Goal: Task Accomplishment & Management: Manage account settings

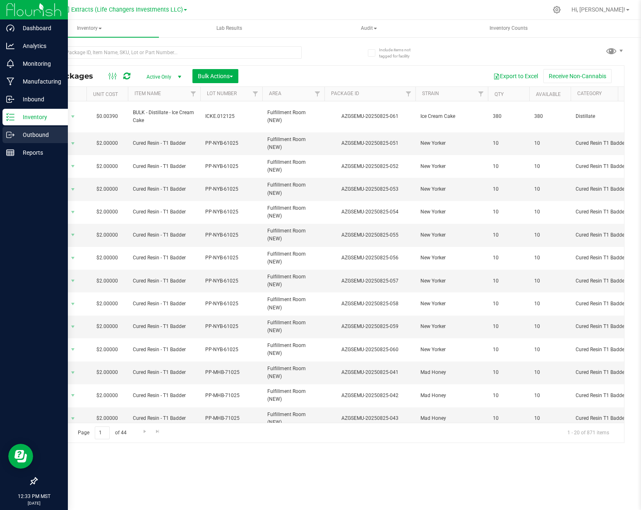
click at [7, 135] on icon at bounding box center [10, 135] width 8 height 8
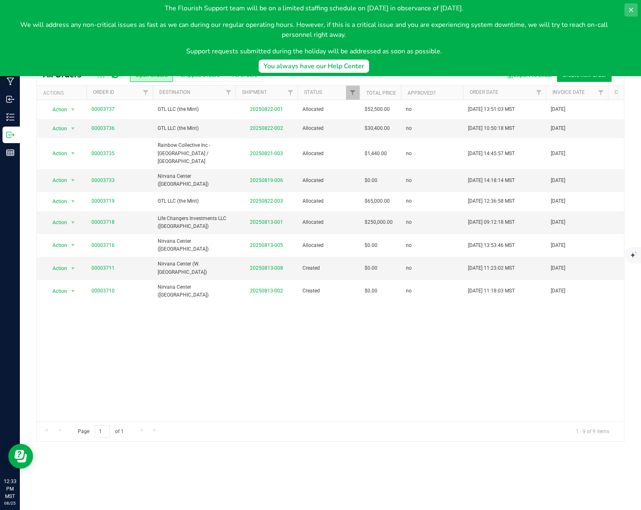
click at [629, 10] on icon at bounding box center [631, 10] width 7 height 7
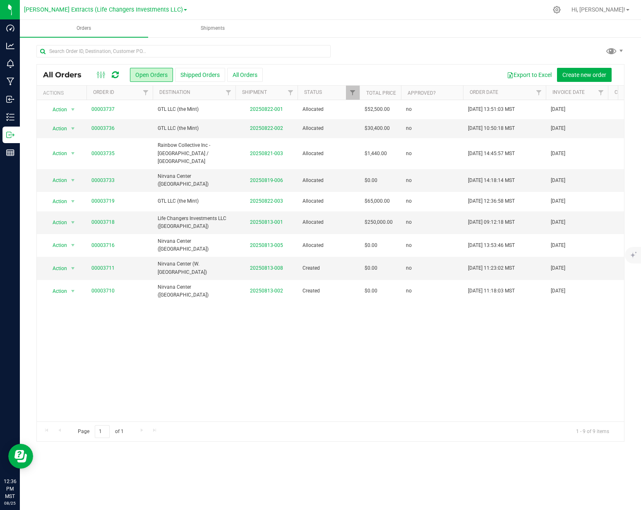
click at [375, 325] on div "Action Action Cancel order Clone order Edit order Mark as fully paid Order audi…" at bounding box center [330, 261] width 587 height 322
click at [108, 265] on link "00003711" at bounding box center [102, 269] width 23 height 8
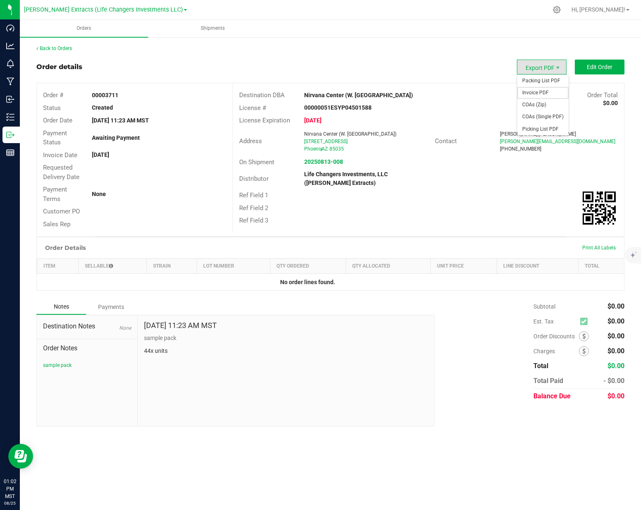
click at [542, 93] on span "Invoice PDF" at bounding box center [542, 93] width 51 height 12
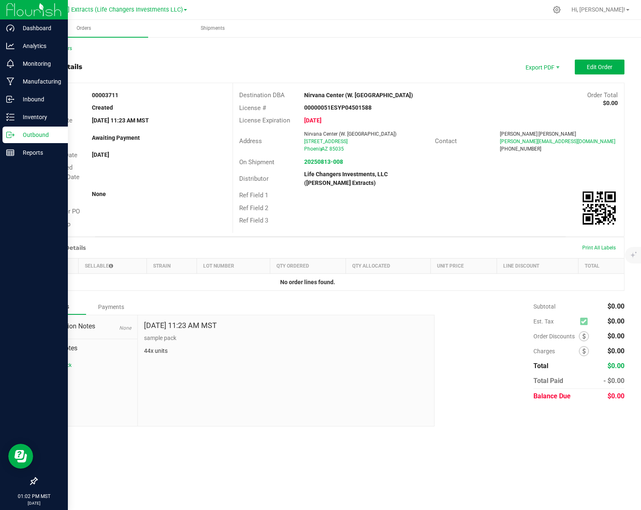
click at [6, 133] on div "Outbound" at bounding box center [34, 135] width 65 height 17
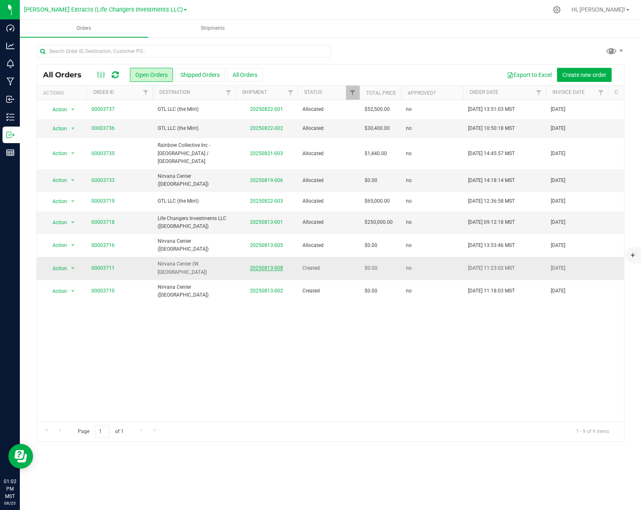
click at [277, 265] on link "20250813-008" at bounding box center [266, 268] width 33 height 6
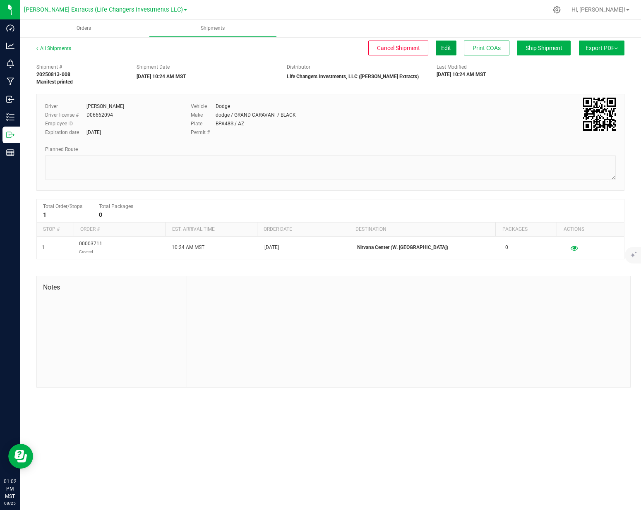
click at [445, 50] on span "Edit" at bounding box center [446, 48] width 10 height 7
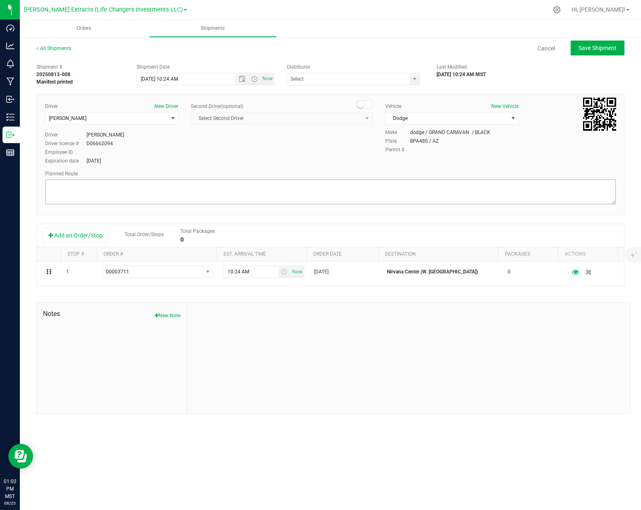
type input "Life Changers Investments, LLC ([PERSON_NAME] Extracts)"
click at [139, 115] on span "[PERSON_NAME]" at bounding box center [107, 119] width 122 height 12
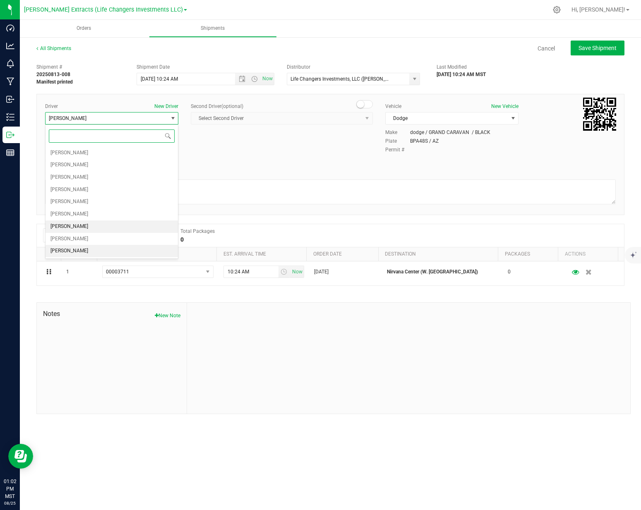
click at [87, 225] on li "[PERSON_NAME]" at bounding box center [112, 227] width 132 height 12
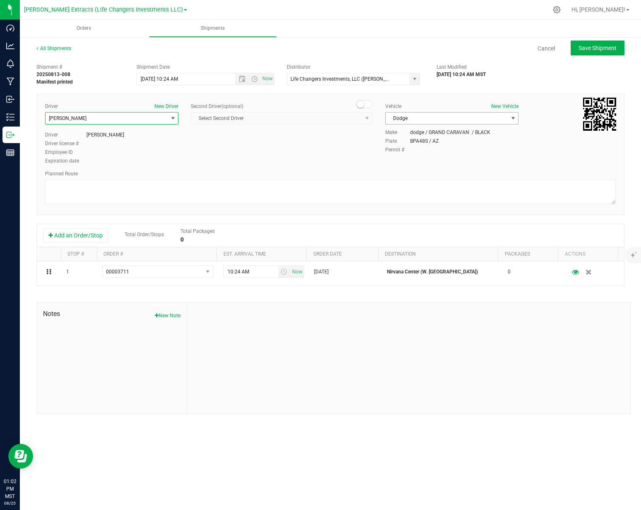
click at [471, 115] on span "Dodge" at bounding box center [447, 119] width 122 height 12
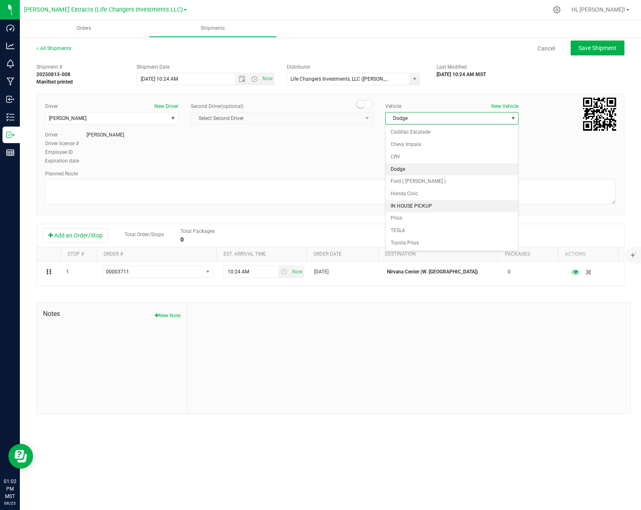
click at [419, 169] on li "Dodge" at bounding box center [452, 170] width 132 height 12
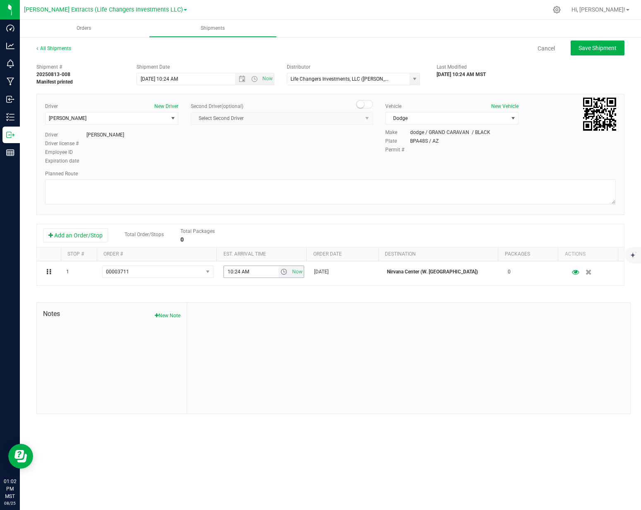
drag, startPoint x: 297, startPoint y: 272, endPoint x: 292, endPoint y: 243, distance: 29.1
click at [297, 271] on span "Now" at bounding box center [298, 272] width 14 height 12
type input "1:02 PM"
click at [269, 76] on span "Now" at bounding box center [267, 79] width 14 height 12
click at [599, 49] on span "Save Shipment" at bounding box center [598, 48] width 38 height 7
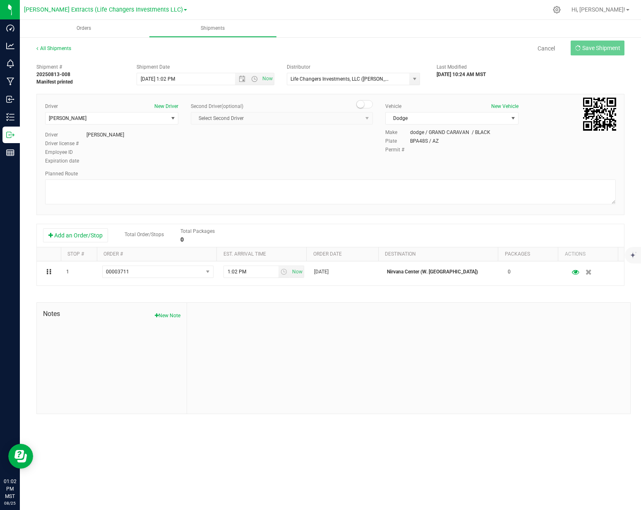
type input "[DATE] 8:02 PM"
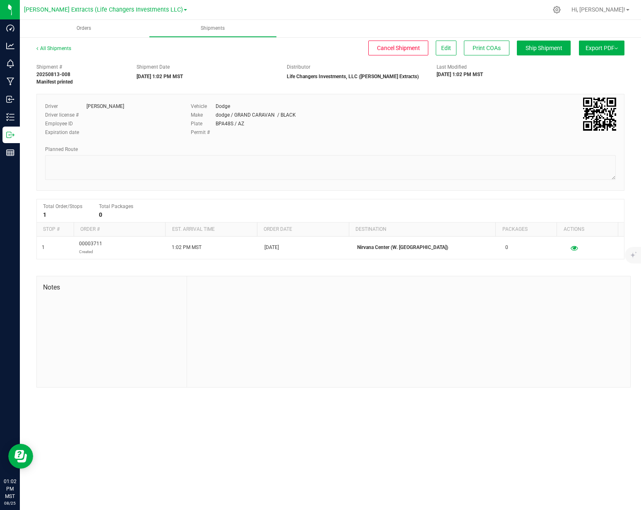
click at [598, 53] on button "Export PDF" at bounding box center [602, 48] width 46 height 15
click at [591, 66] on span "Manifest by Package ID" at bounding box center [589, 66] width 53 height 6
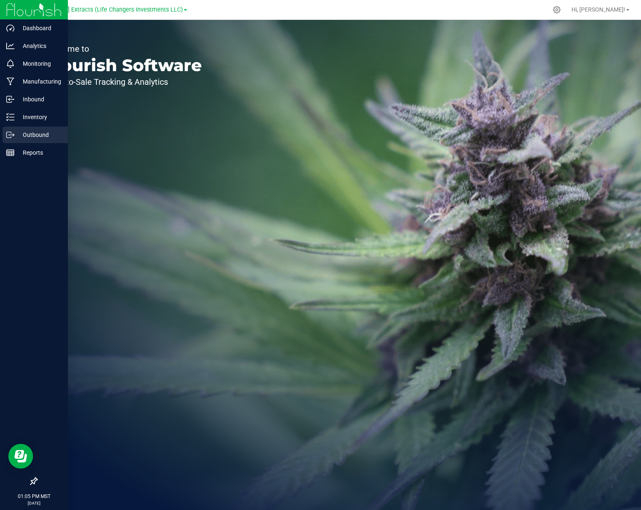
click at [22, 140] on div "Outbound" at bounding box center [34, 135] width 65 height 17
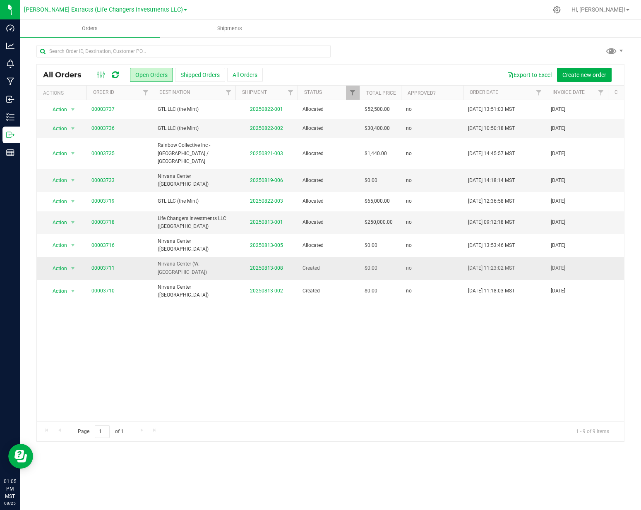
click at [94, 265] on link "00003711" at bounding box center [102, 269] width 23 height 8
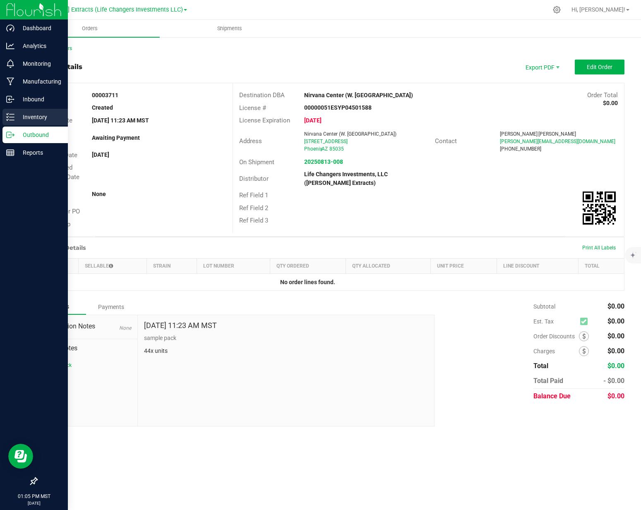
click at [9, 117] on icon at bounding box center [10, 117] width 8 height 8
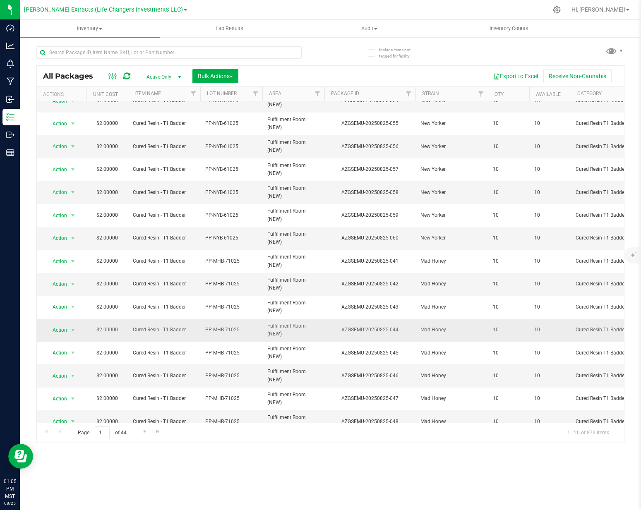
scroll to position [143, 0]
click at [142, 434] on span "Go to the next page" at bounding box center [145, 431] width 7 height 7
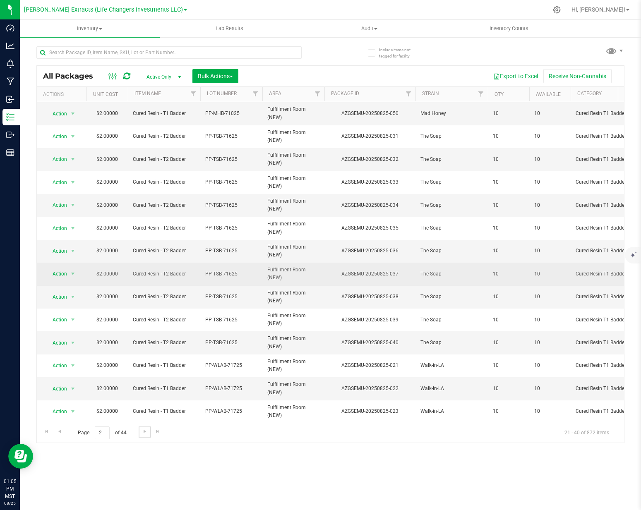
scroll to position [143, 0]
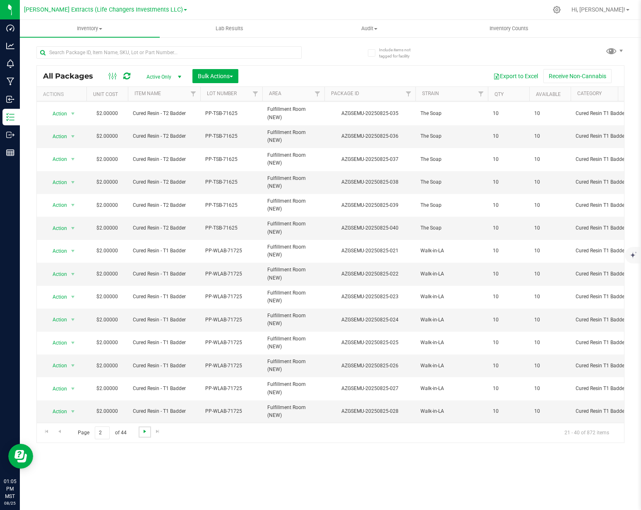
click at [142, 433] on span "Go to the next page" at bounding box center [145, 431] width 7 height 7
click at [142, 434] on span "Go to the next page" at bounding box center [145, 431] width 7 height 7
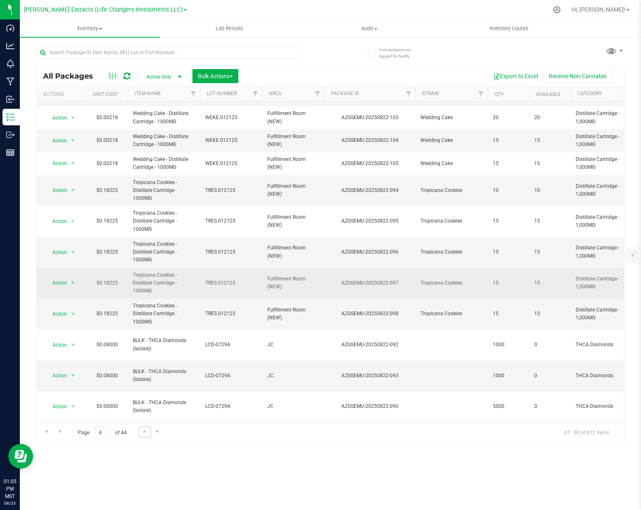
scroll to position [183, 0]
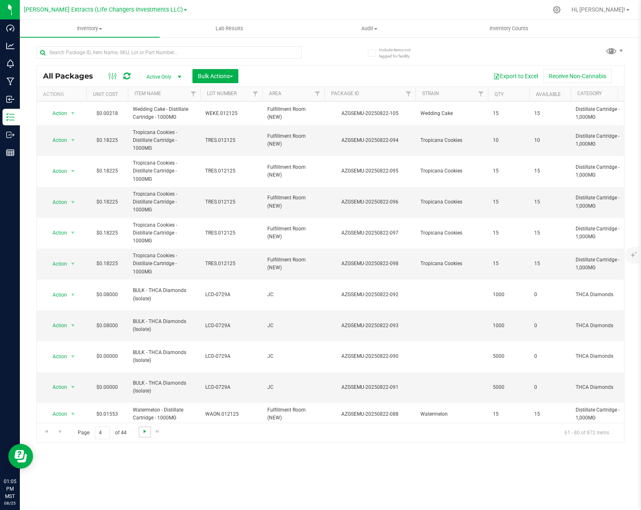
click at [142, 432] on span "Go to the next page" at bounding box center [145, 431] width 7 height 7
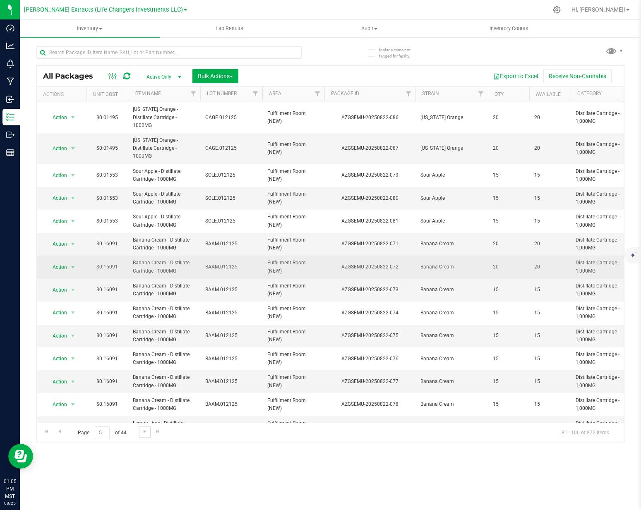
scroll to position [143, 0]
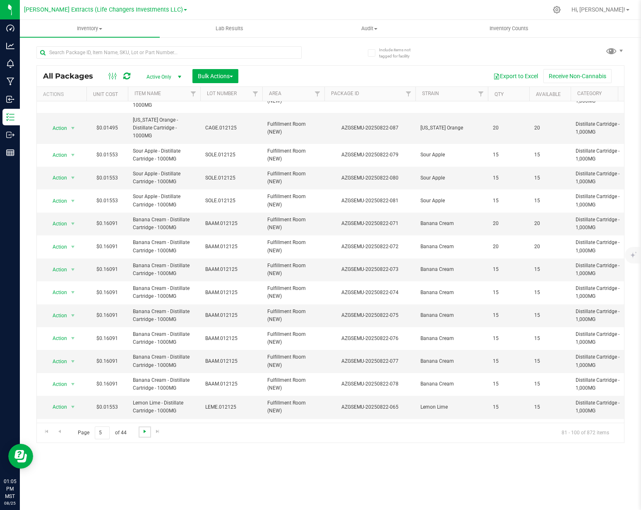
click at [145, 430] on span "Go to the next page" at bounding box center [145, 431] width 7 height 7
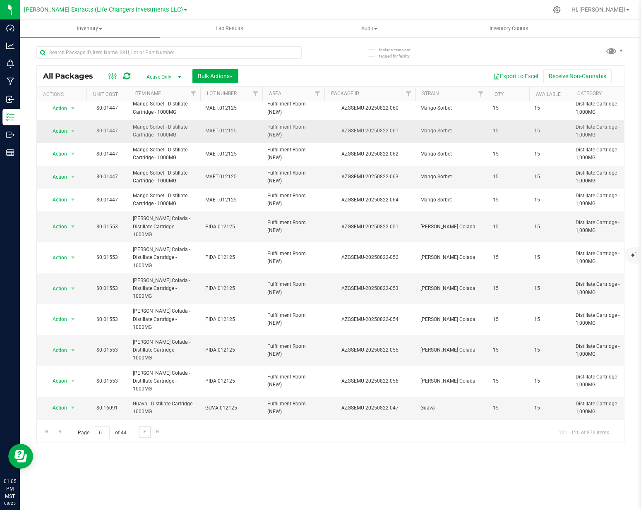
scroll to position [143, 0]
click at [150, 433] on div "Page 6 of 44 101 - 120 of 872 items" at bounding box center [330, 433] width 587 height 20
click at [148, 433] on link "Go to the next page" at bounding box center [145, 432] width 12 height 11
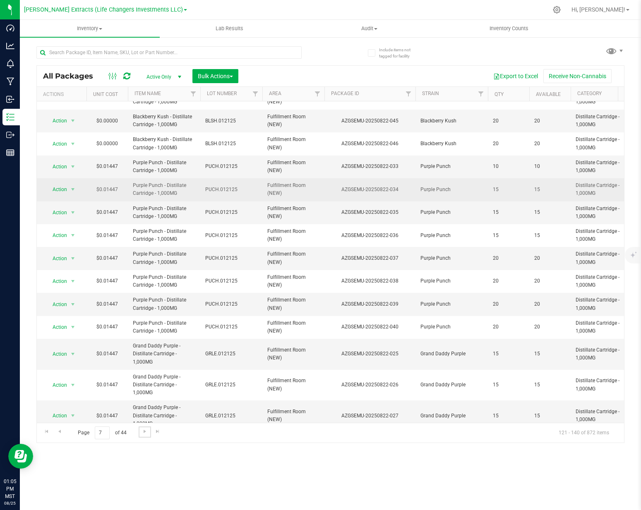
scroll to position [183, 0]
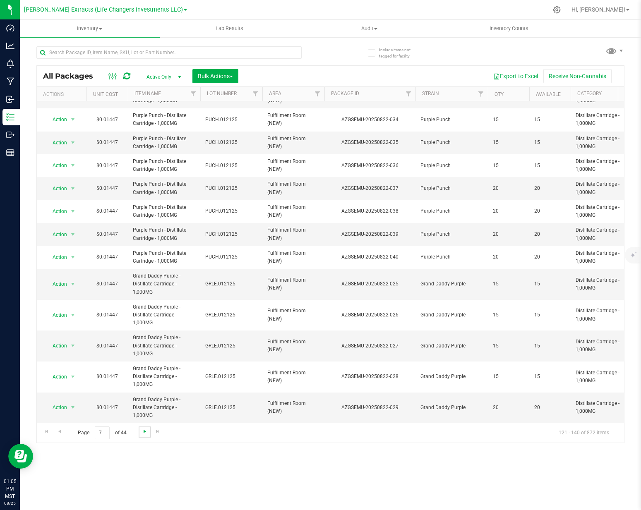
click at [146, 432] on span "Go to the next page" at bounding box center [145, 431] width 7 height 7
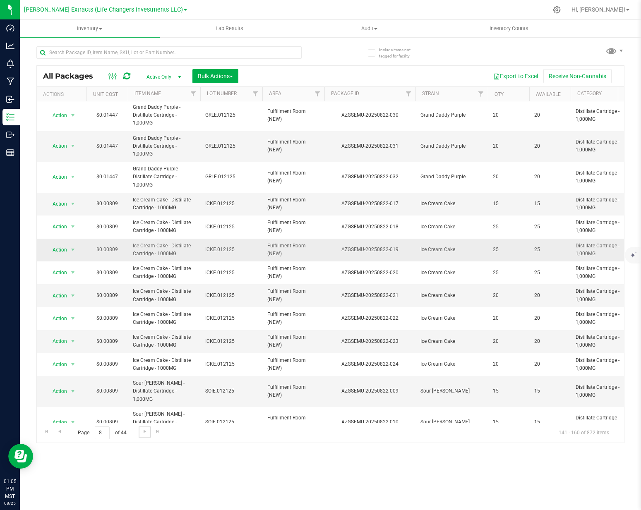
scroll to position [2, 0]
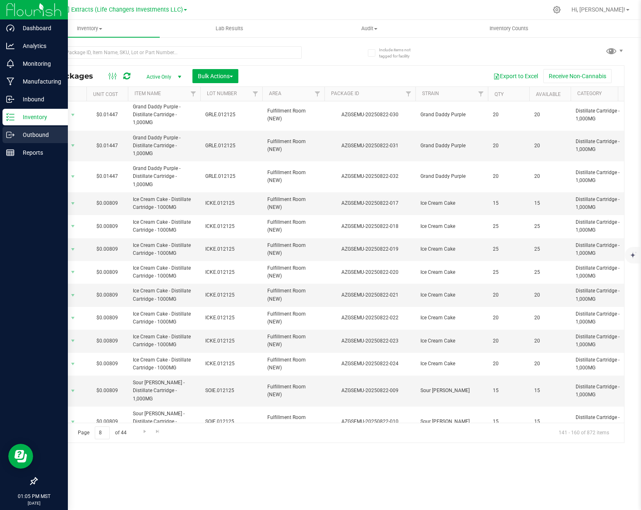
click at [15, 134] on p "Outbound" at bounding box center [39, 135] width 50 height 10
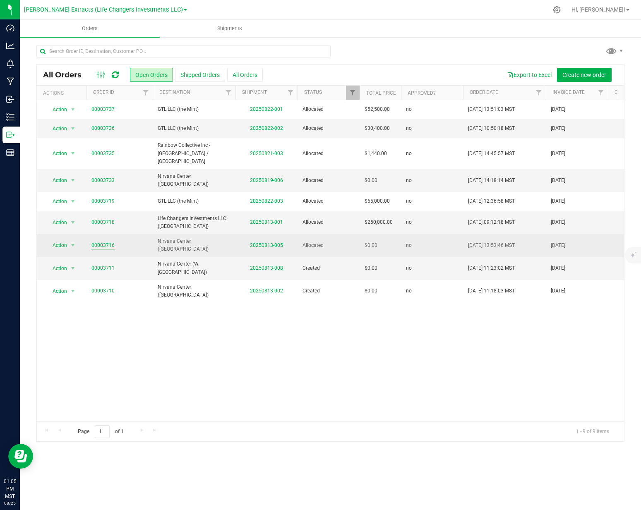
click at [99, 242] on link "00003716" at bounding box center [102, 246] width 23 height 8
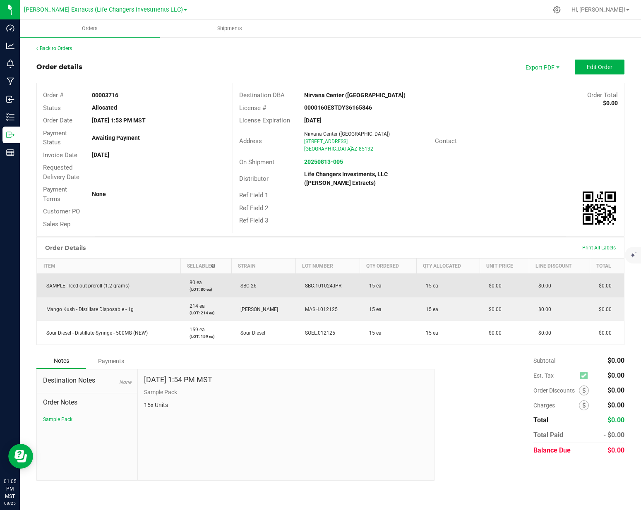
click at [562, 283] on td "$0.00" at bounding box center [559, 286] width 61 height 24
click at [574, 284] on td "$0.00" at bounding box center [559, 286] width 61 height 24
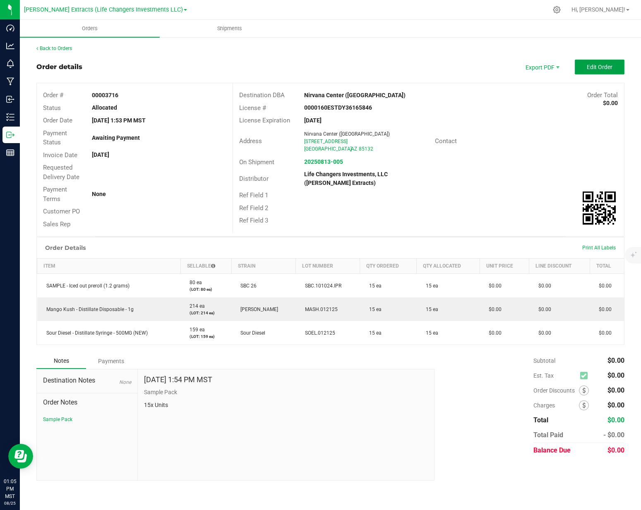
click at [594, 70] on span "Edit Order" at bounding box center [600, 67] width 26 height 7
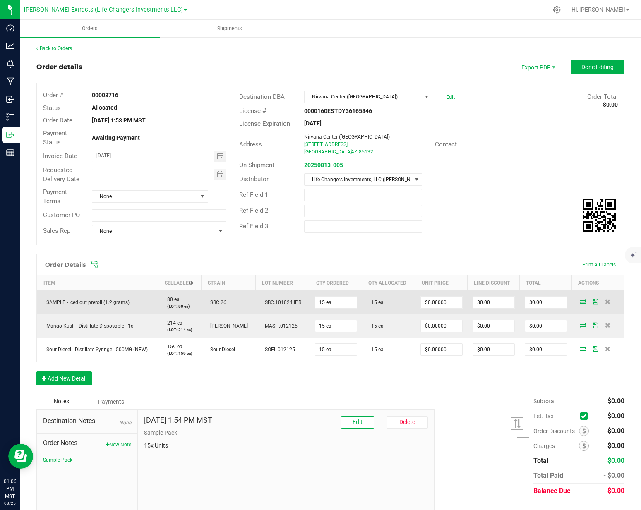
click at [580, 303] on icon at bounding box center [583, 301] width 7 height 5
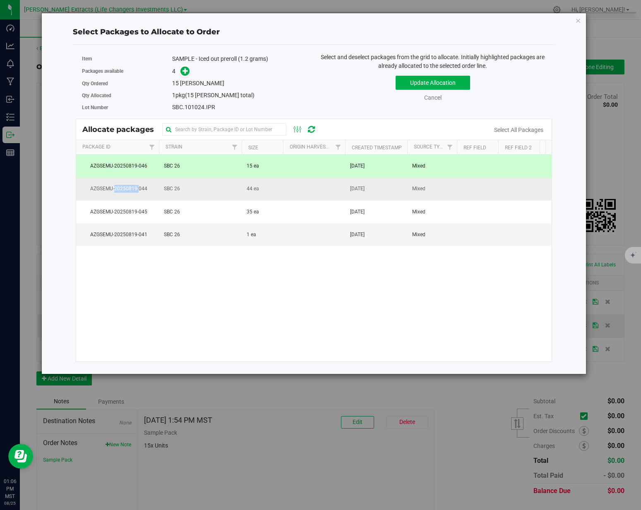
drag, startPoint x: 115, startPoint y: 190, endPoint x: 138, endPoint y: 188, distance: 23.2
click at [138, 188] on span "AZGSEMU-20250819-044" at bounding box center [117, 189] width 73 height 8
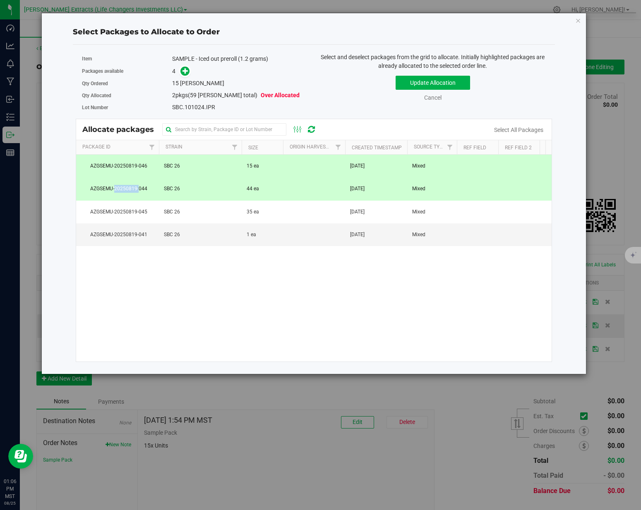
copy span "20250819-"
click at [401, 394] on div "Select Packages to Allocate to Order Item SAMPLE - Iced out preroll (1.2 grams)…" at bounding box center [323, 255] width 647 height 510
click at [582, 22] on div "Select Packages to Allocate to Order Item SAMPLE - Iced out preroll (1.2 grams)…" at bounding box center [313, 194] width 545 height 362
click at [580, 22] on icon "button" at bounding box center [578, 20] width 6 height 10
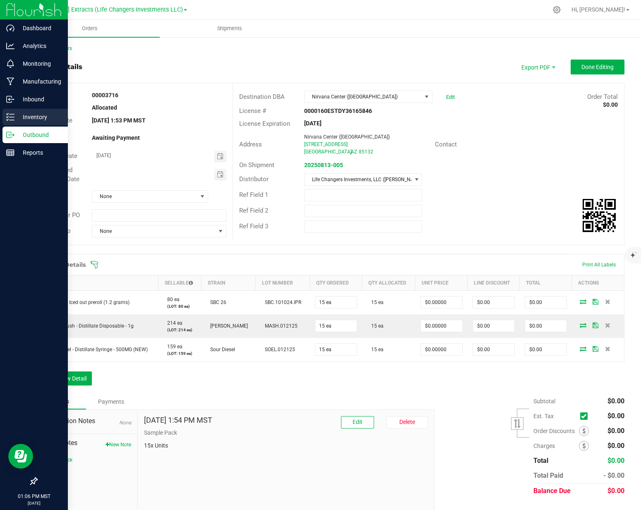
click at [18, 120] on p "Inventory" at bounding box center [39, 117] width 50 height 10
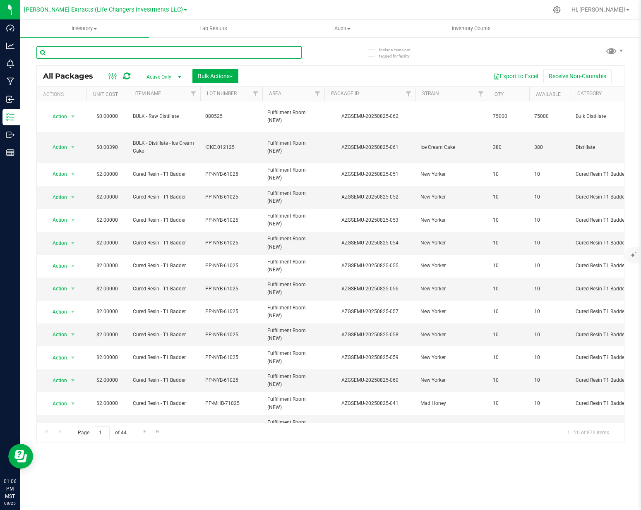
click at [133, 54] on input "text" at bounding box center [168, 52] width 265 height 12
paste input "20250819-"
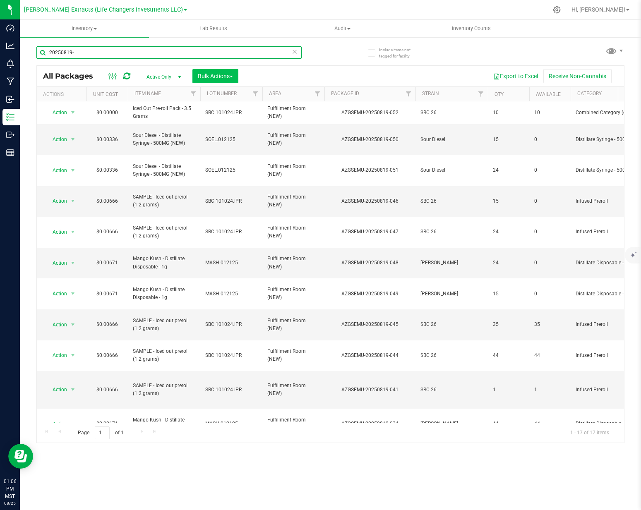
type input "20250819-"
click at [218, 79] on span "Bulk Actions" at bounding box center [215, 76] width 35 height 7
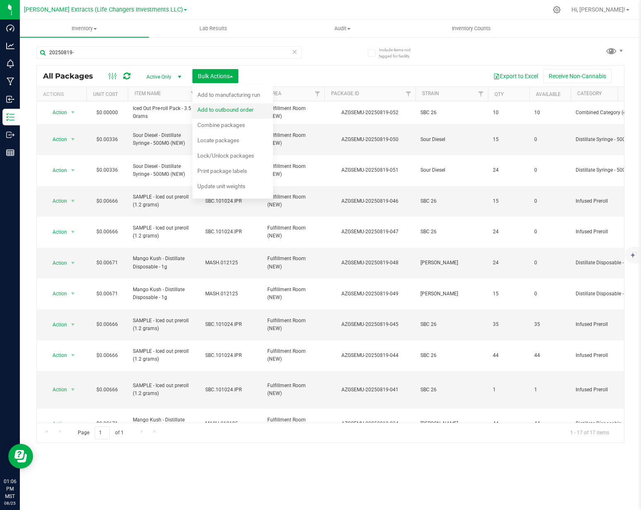
click at [227, 110] on span "Add to outbound order" at bounding box center [225, 109] width 56 height 7
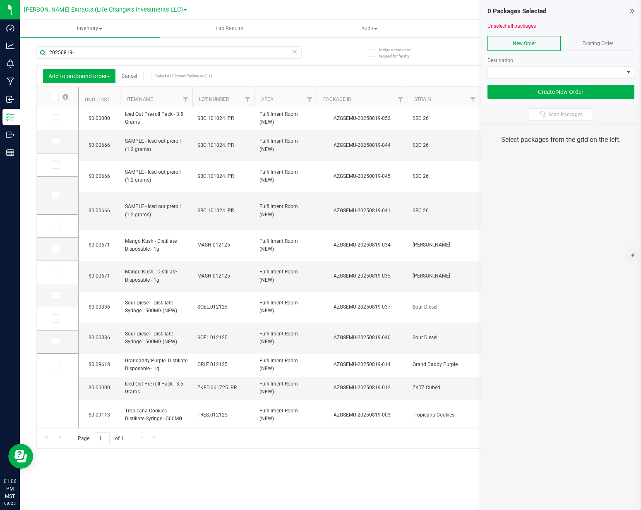
click at [237, 397] on div "$0.00000 Iced Out Pre-roll Pack - 3.5 Grams SBC.101024.IPR Fulfillment Room (NE…" at bounding box center [351, 268] width 545 height 322
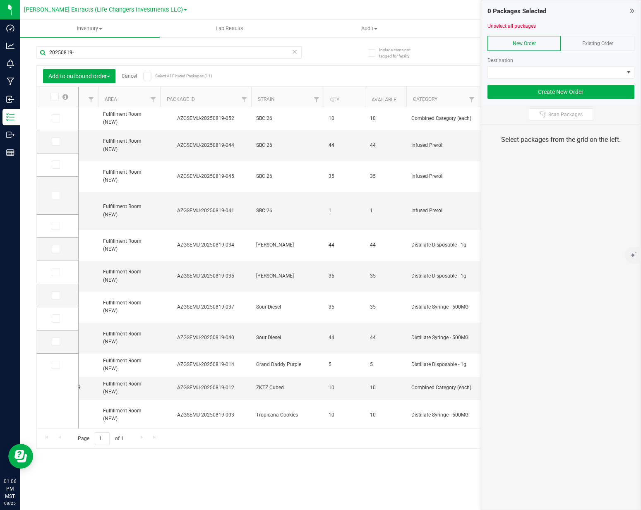
scroll to position [0, 164]
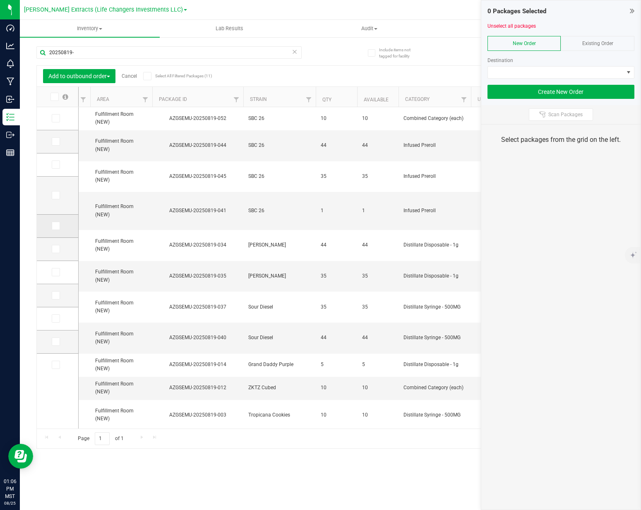
click at [55, 226] on icon at bounding box center [55, 226] width 5 height 0
click at [0, 0] on input "checkbox" at bounding box center [0, 0] width 0 height 0
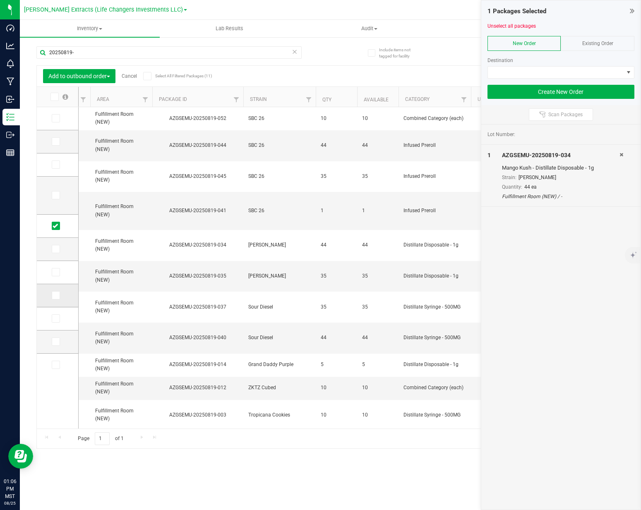
click at [52, 296] on span at bounding box center [56, 295] width 8 height 8
click at [0, 0] on input "checkbox" at bounding box center [0, 0] width 0 height 0
click at [55, 142] on icon at bounding box center [55, 142] width 5 height 0
click at [0, 0] on input "checkbox" at bounding box center [0, 0] width 0 height 0
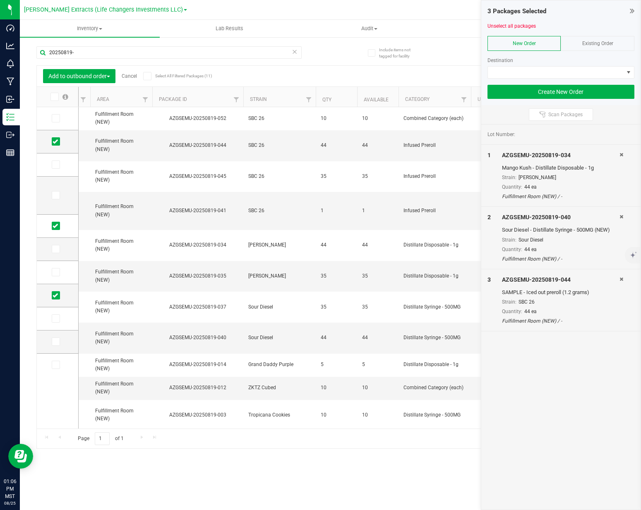
click at [595, 38] on div "Existing Order" at bounding box center [598, 43] width 74 height 15
click at [564, 69] on span at bounding box center [556, 73] width 136 height 12
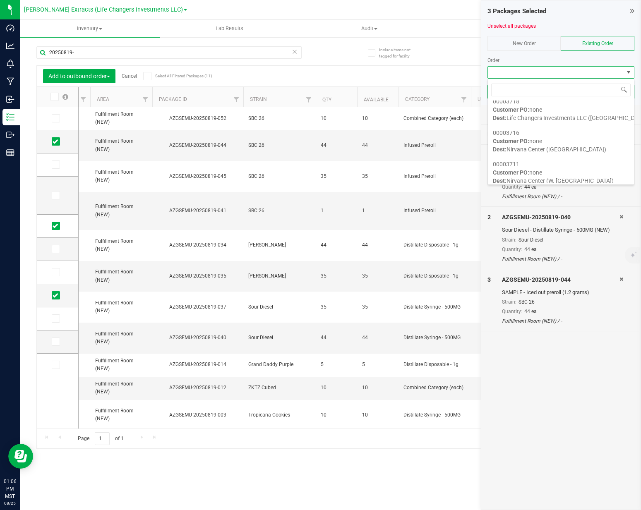
scroll to position [200, 0]
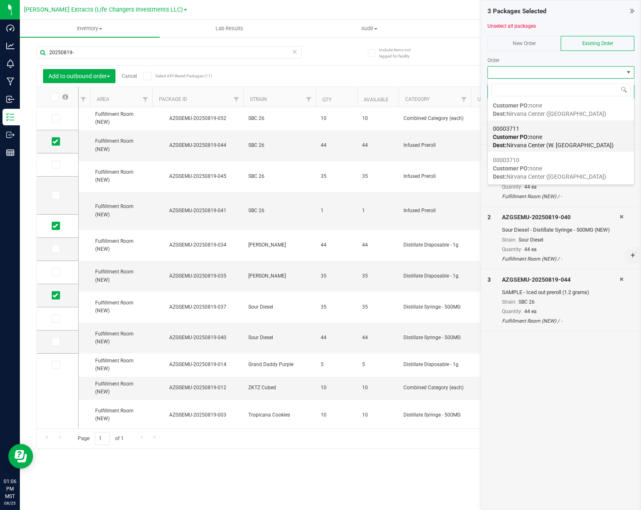
click at [560, 141] on div "00003711 Customer PO: none Dest: Nirvana Center (W. Phoenix)" at bounding box center [561, 136] width 136 height 31
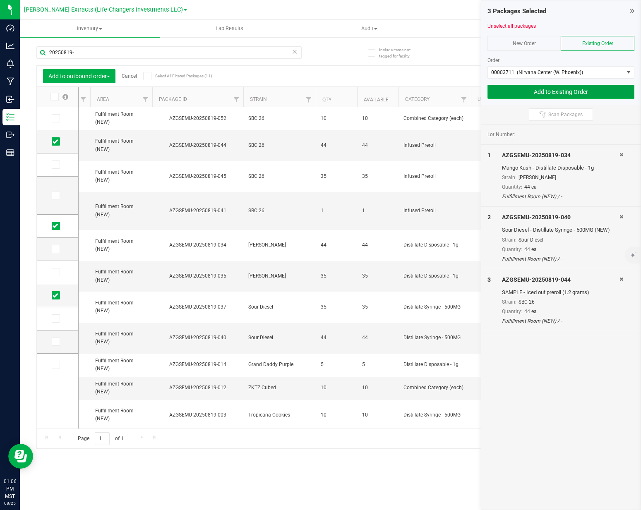
click at [568, 95] on button "Add to Existing Order" at bounding box center [561, 92] width 147 height 14
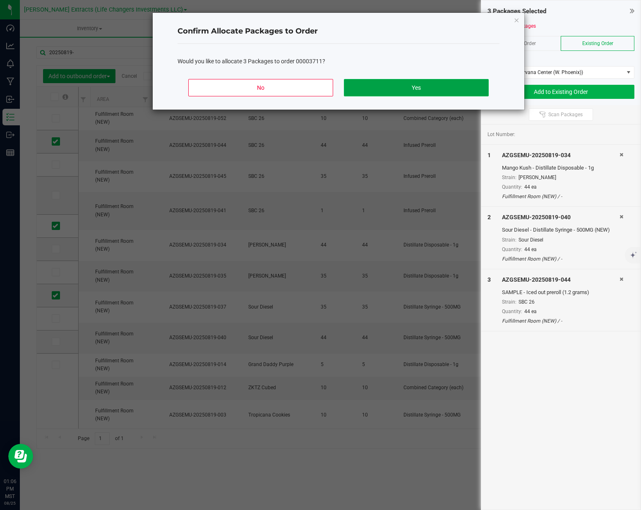
click at [454, 89] on button "Yes" at bounding box center [416, 87] width 145 height 17
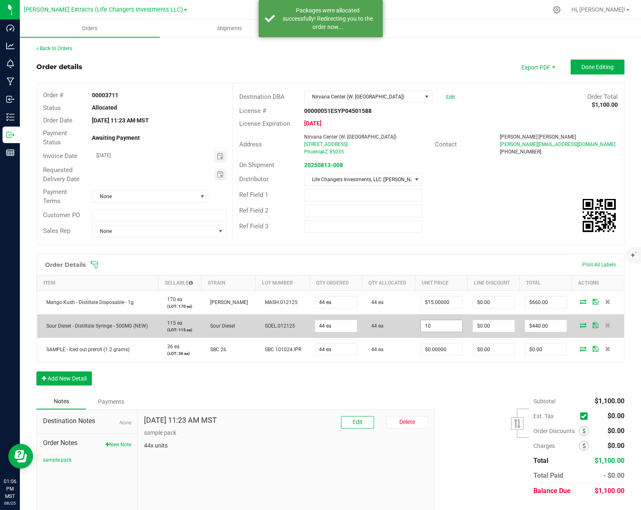
click at [446, 326] on input "10" at bounding box center [441, 326] width 41 height 12
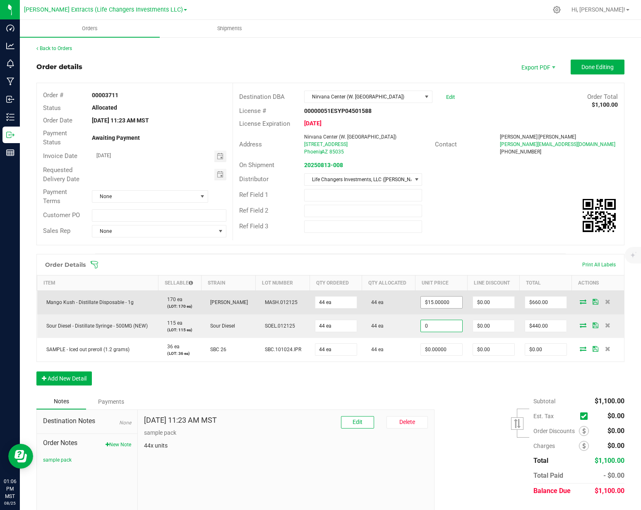
type input "0"
type input "15"
type input "$0.00000"
type input "$0.00"
click at [440, 298] on input "15" at bounding box center [441, 303] width 41 height 12
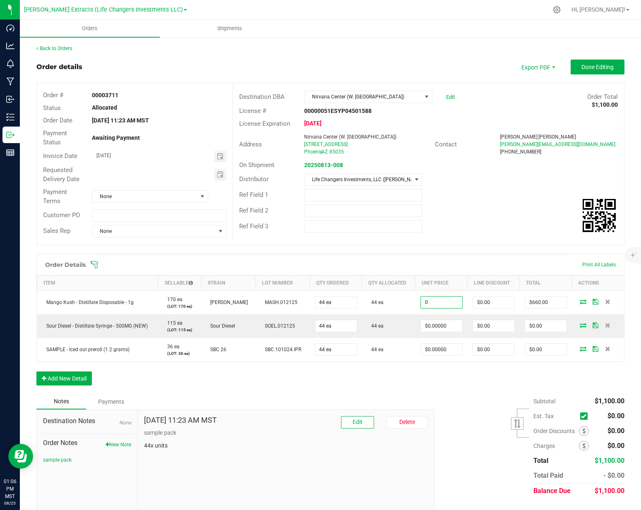
type input "$0.00000"
type input "$0.00"
drag, startPoint x: 436, startPoint y: 392, endPoint x: 434, endPoint y: 387, distance: 5.0
click at [436, 392] on div "Order Details Print All Labels Item Sellable Strain Lot Number Qty Ordered Qty …" at bounding box center [330, 324] width 588 height 140
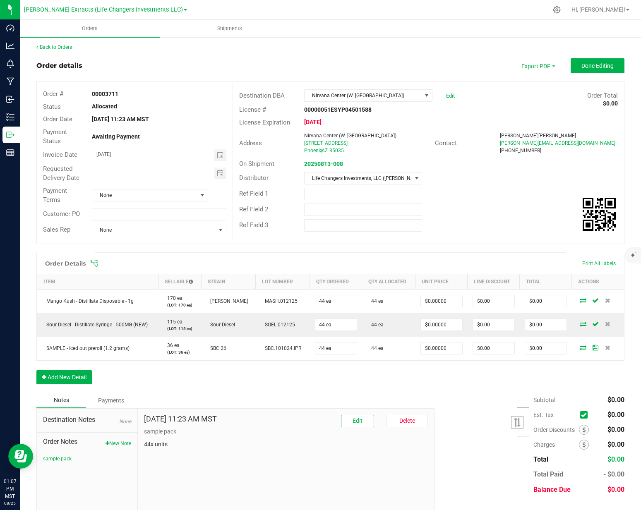
scroll to position [2, 0]
click at [528, 87] on span "Invoice PDF" at bounding box center [532, 91] width 51 height 12
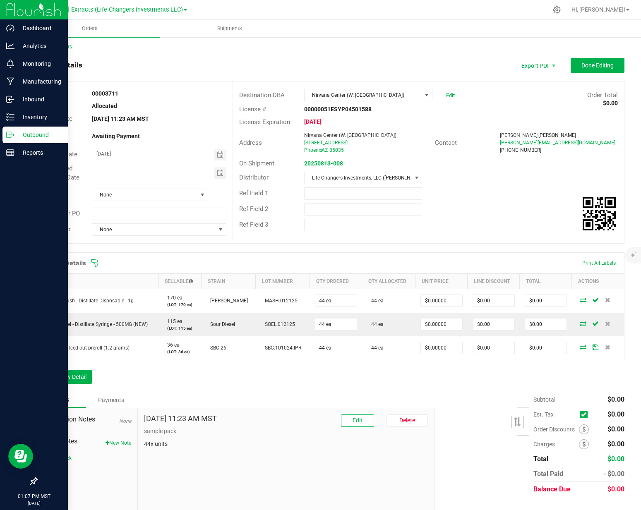
click at [19, 135] on p "Outbound" at bounding box center [39, 135] width 50 height 10
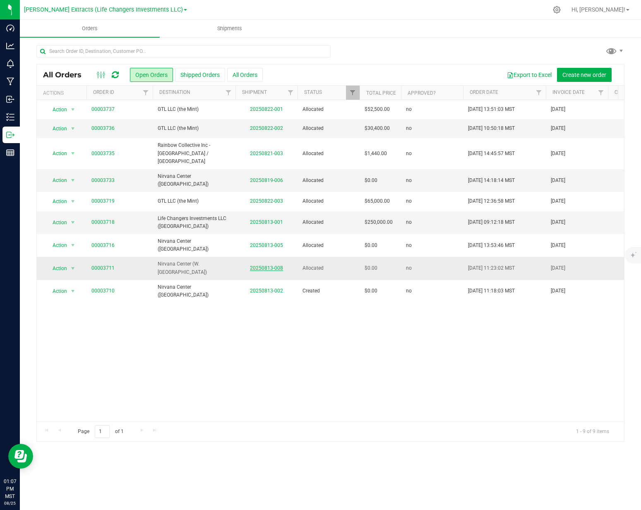
click at [262, 265] on link "20250813-008" at bounding box center [266, 268] width 33 height 6
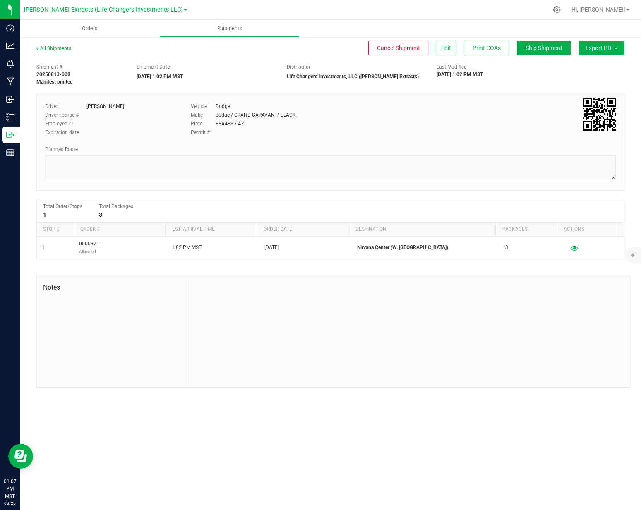
click at [580, 47] on button "Export PDF" at bounding box center [602, 48] width 46 height 15
click at [578, 65] on span "Manifest by Package ID" at bounding box center [589, 66] width 53 height 6
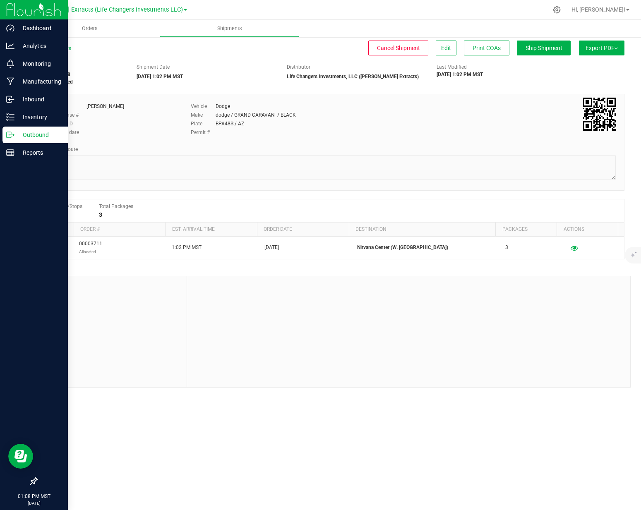
click at [14, 138] on p "Outbound" at bounding box center [39, 135] width 50 height 10
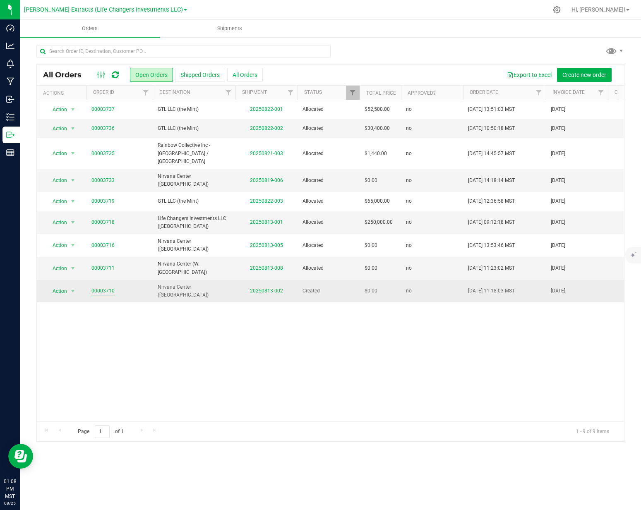
click at [99, 287] on link "00003710" at bounding box center [102, 291] width 23 height 8
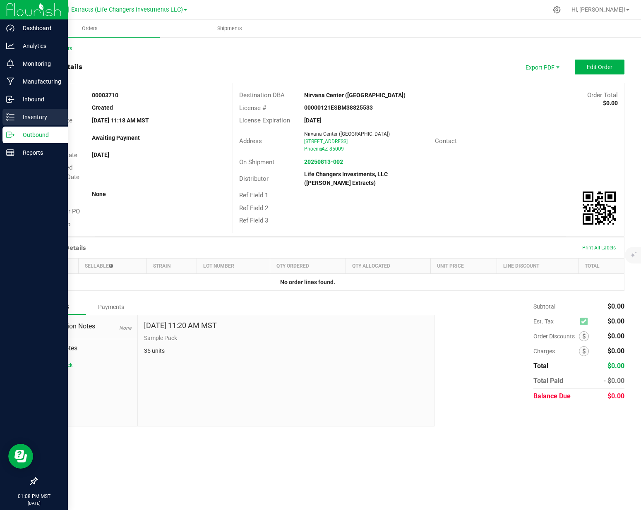
click at [12, 118] on icon at bounding box center [10, 117] width 8 height 8
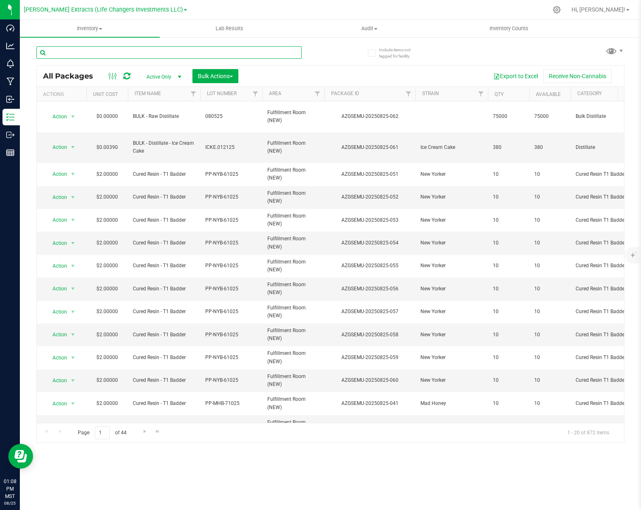
click at [133, 53] on input "text" at bounding box center [168, 52] width 265 height 12
paste input "[STREET_ADDRESS]"
type input "[STREET_ADDRESS]"
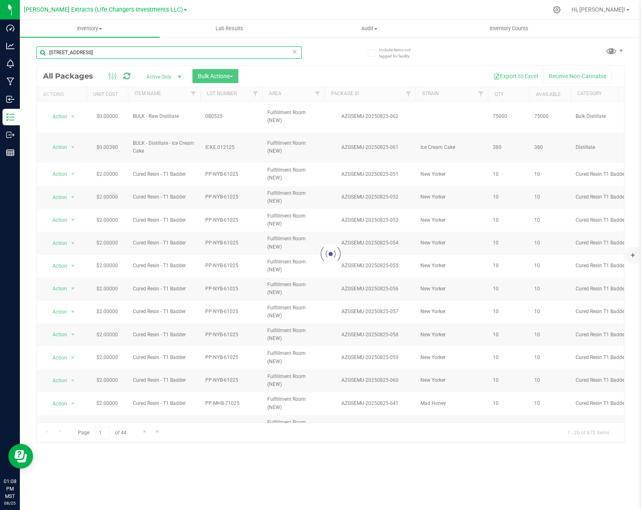
click at [157, 54] on input "[STREET_ADDRESS]" at bounding box center [168, 52] width 265 height 12
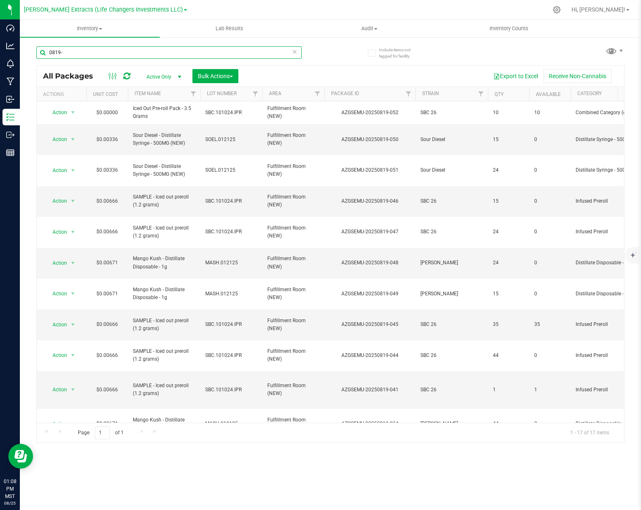
type input "0819-"
click at [213, 77] on span "Bulk Actions" at bounding box center [215, 76] width 35 height 7
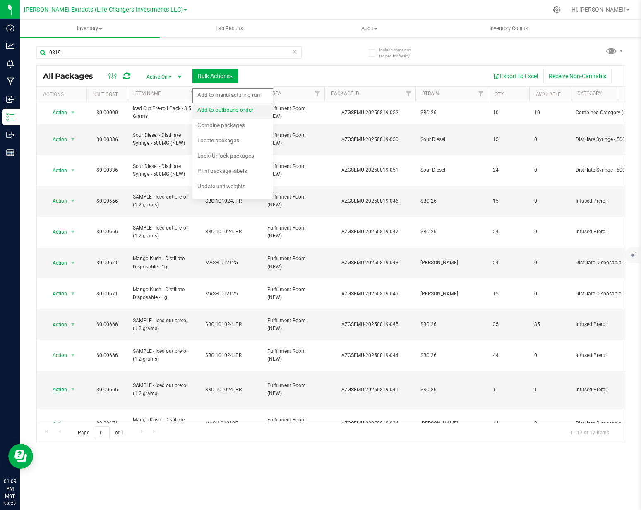
click at [222, 108] on span "Add to outbound order" at bounding box center [225, 109] width 56 height 7
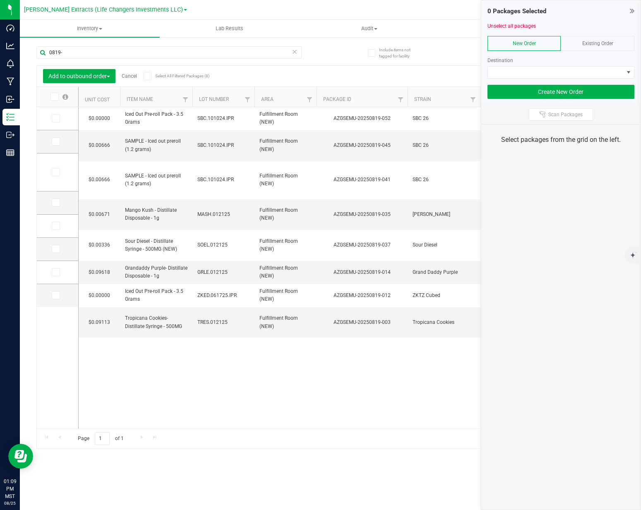
click at [126, 350] on div "$0.00000 Iced Out Pre-roll Pack - 3.5 Grams SBC.101024.IPR Fulfillment Room (NE…" at bounding box center [351, 268] width 545 height 322
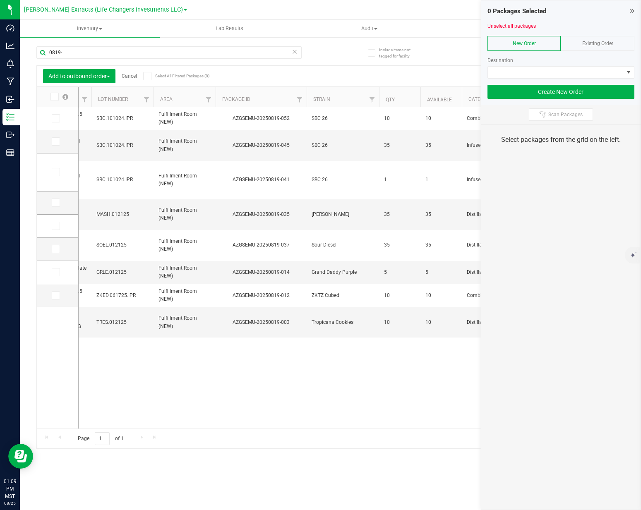
scroll to position [0, 102]
click at [58, 202] on span at bounding box center [56, 203] width 8 height 8
click at [0, 0] on input "checkbox" at bounding box center [0, 0] width 0 height 0
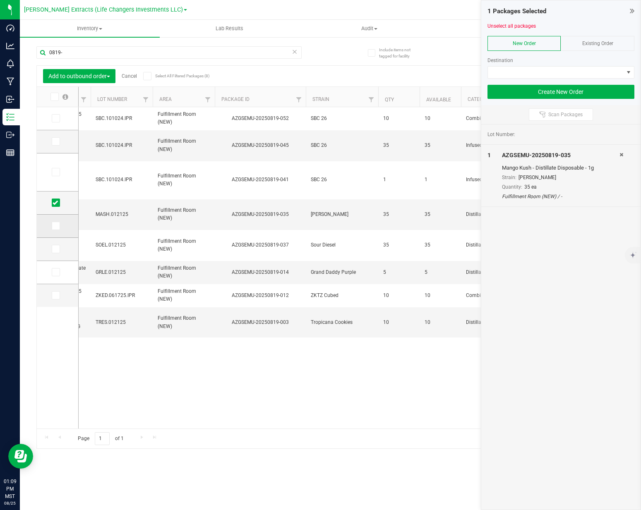
click at [53, 226] on icon at bounding box center [55, 226] width 5 height 0
click at [0, 0] on input "checkbox" at bounding box center [0, 0] width 0 height 0
click at [60, 140] on label at bounding box center [58, 141] width 12 height 8
click at [0, 0] on input "checkbox" at bounding box center [0, 0] width 0 height 0
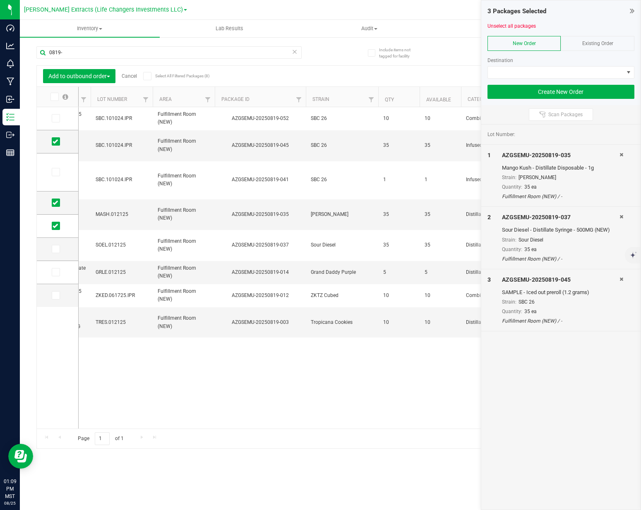
click at [568, 46] on div "Existing Order" at bounding box center [598, 43] width 74 height 15
click at [544, 76] on span at bounding box center [556, 73] width 136 height 12
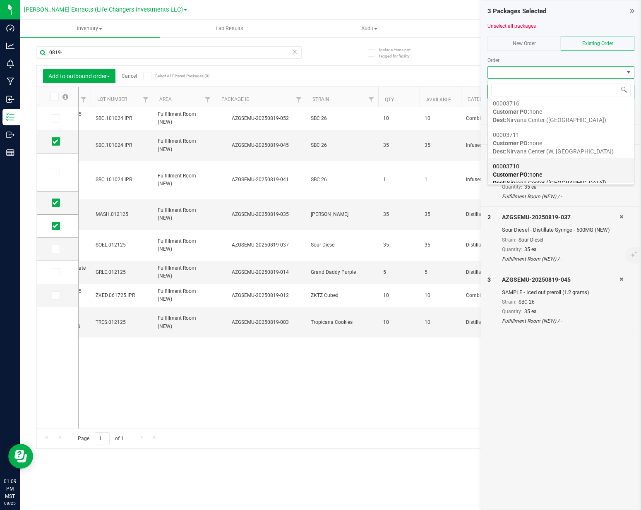
scroll to position [200, 0]
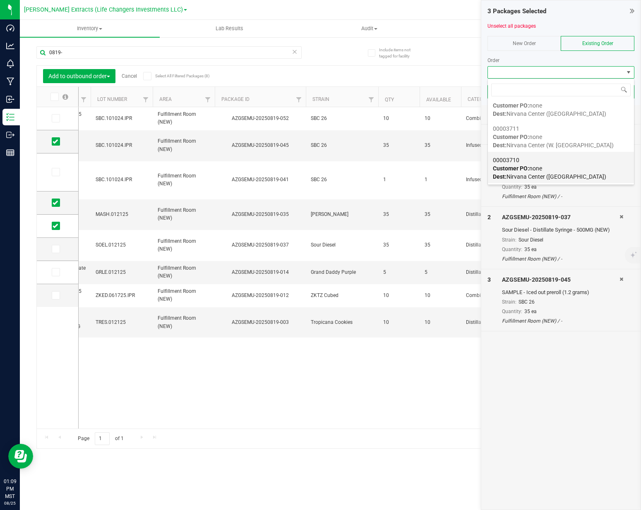
click at [533, 173] on span "Dest: Nirvana Center (Phoenix)" at bounding box center [549, 176] width 113 height 7
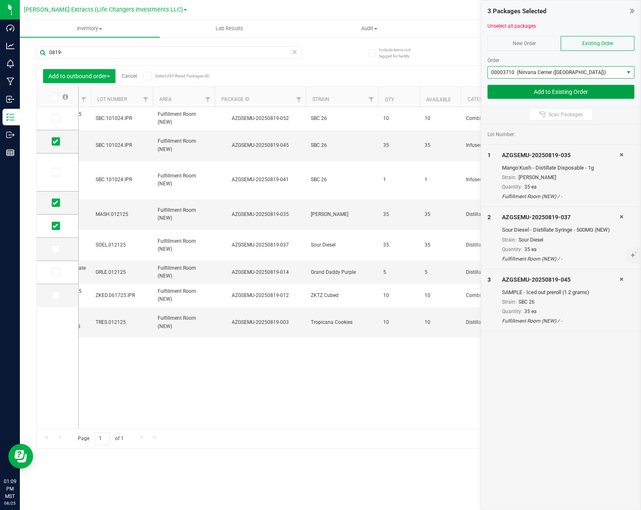
click at [552, 94] on button "Add to Existing Order" at bounding box center [561, 92] width 147 height 14
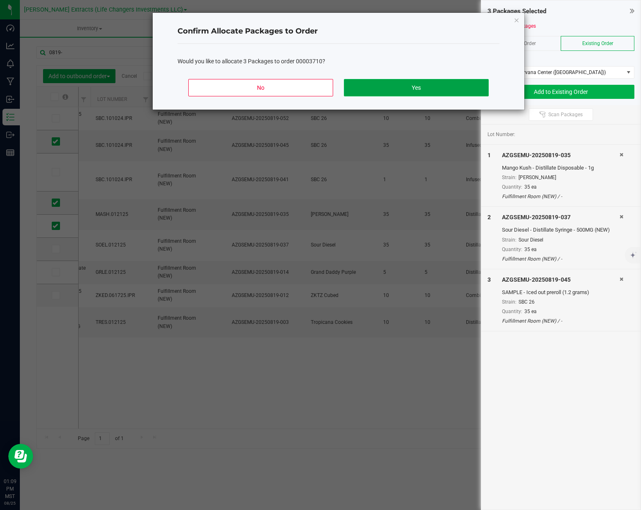
click at [426, 87] on button "Yes" at bounding box center [416, 87] width 145 height 17
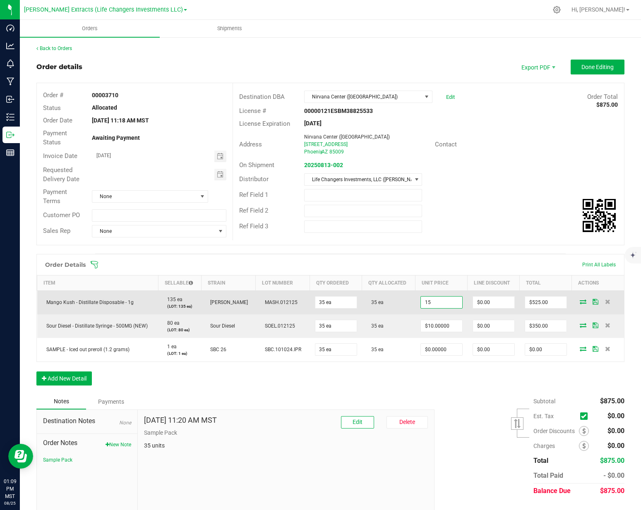
click at [447, 304] on input "15" at bounding box center [441, 303] width 41 height 12
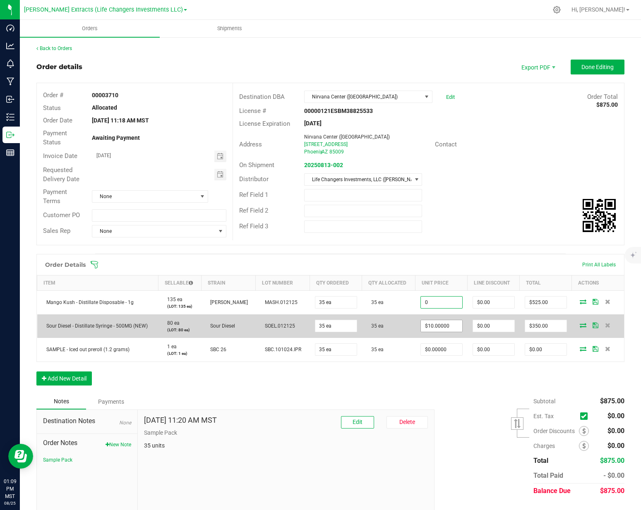
type input "$0.00000"
type input "$0.00"
click at [437, 327] on input "10" at bounding box center [441, 326] width 41 height 12
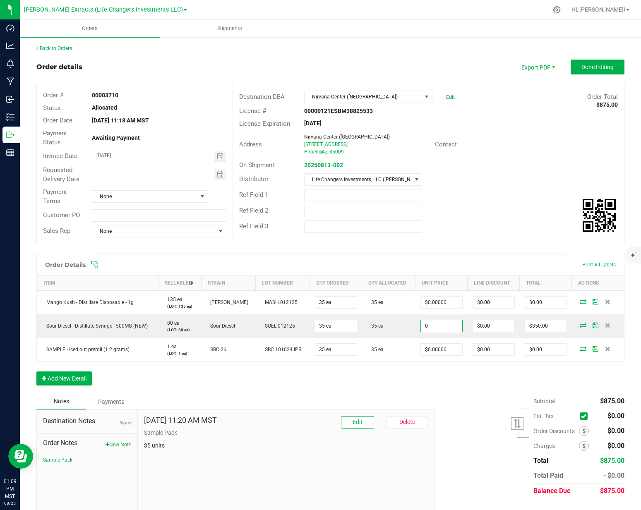
type input "$0.00000"
type input "$0.00"
click at [442, 394] on div "Subtotal $875.00 Est. Tax" at bounding box center [526, 446] width 196 height 105
click at [591, 70] on span "Done Editing" at bounding box center [598, 67] width 32 height 7
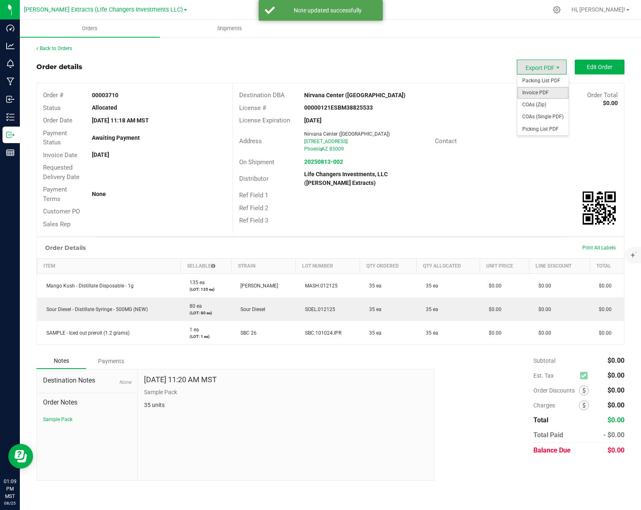
click at [546, 93] on span "Invoice PDF" at bounding box center [542, 93] width 51 height 12
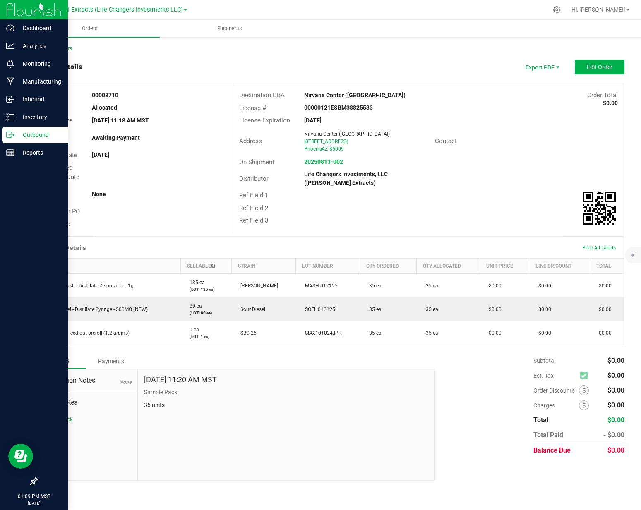
click at [23, 134] on p "Outbound" at bounding box center [39, 135] width 50 height 10
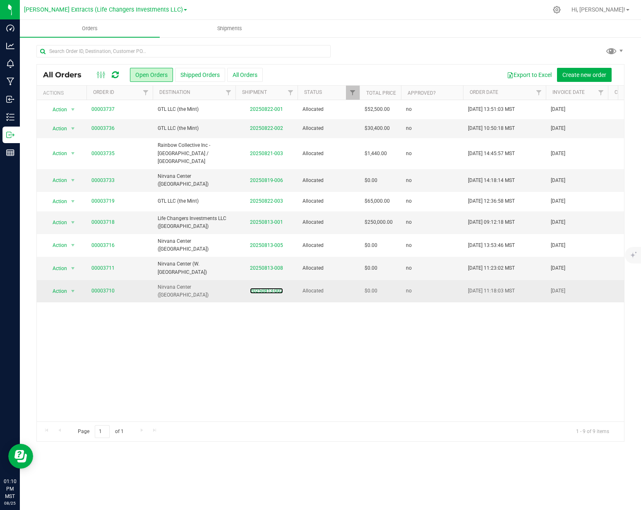
click at [269, 280] on td "20250813-002" at bounding box center [267, 291] width 62 height 22
click at [272, 288] on link "20250813-002" at bounding box center [266, 291] width 33 height 6
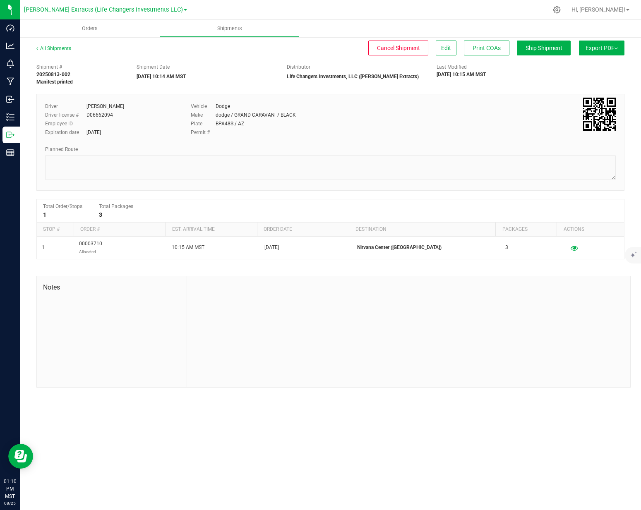
click at [590, 48] on button "Export PDF" at bounding box center [602, 48] width 46 height 15
click at [580, 65] on span "Manifest by Package ID" at bounding box center [589, 66] width 53 height 6
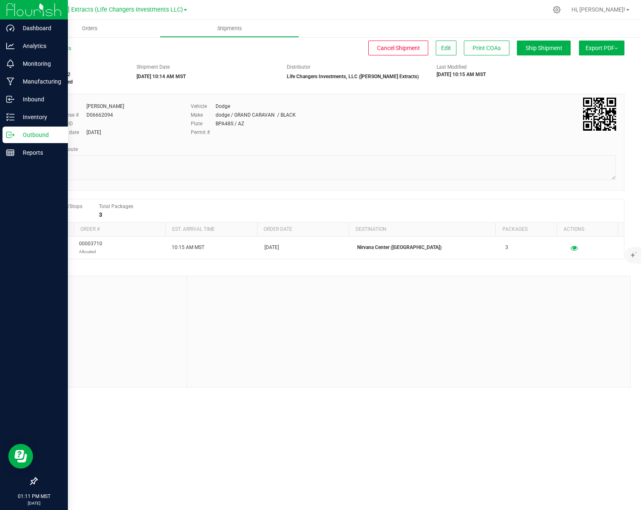
click at [16, 128] on div "Outbound" at bounding box center [34, 135] width 65 height 17
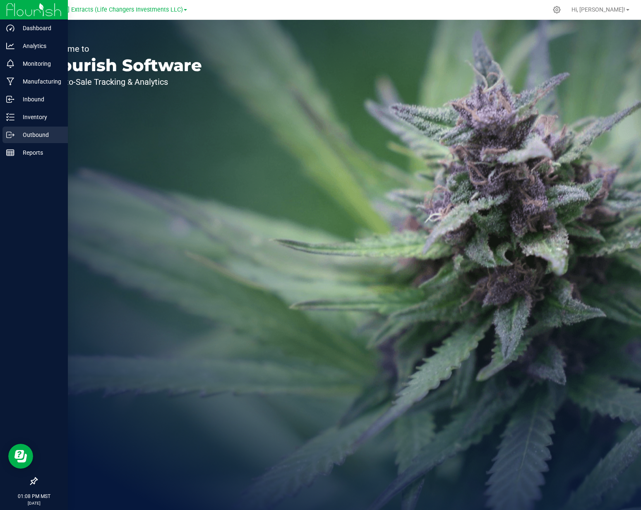
click at [15, 137] on p "Outbound" at bounding box center [39, 135] width 50 height 10
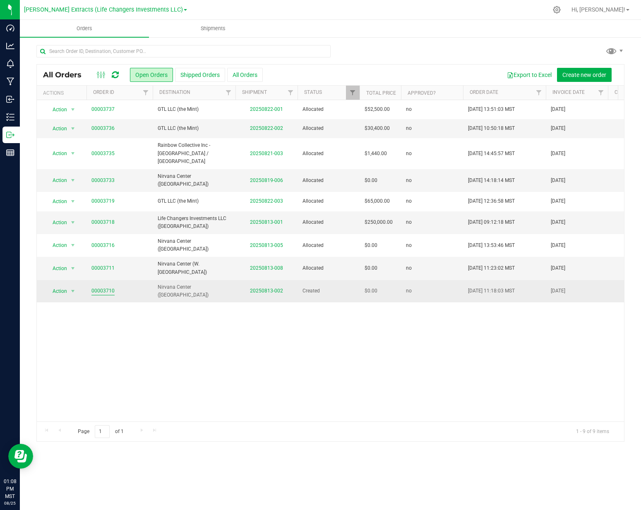
click at [100, 287] on link "00003710" at bounding box center [102, 291] width 23 height 8
